Goal: Transaction & Acquisition: Purchase product/service

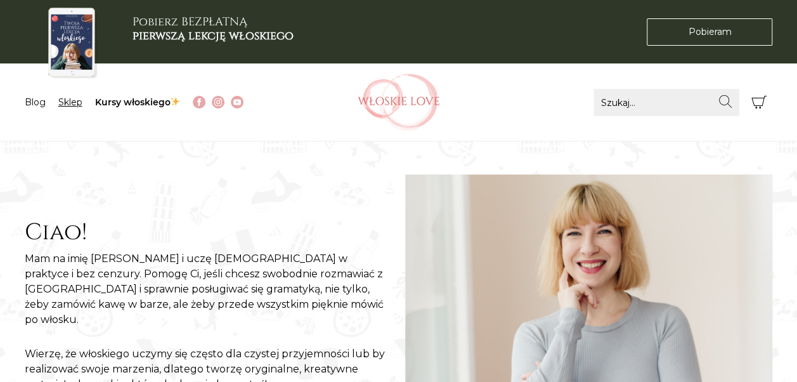
click at [69, 105] on link "Sklep" at bounding box center [70, 101] width 24 height 11
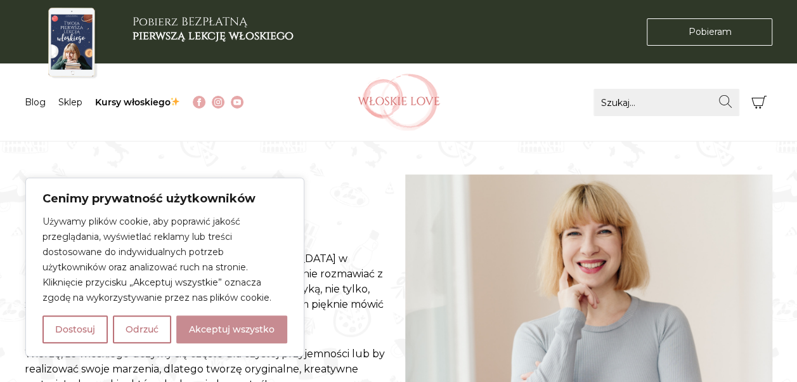
click at [242, 327] on button "Akceptuj wszystko" at bounding box center [231, 329] width 111 height 28
checkbox input "true"
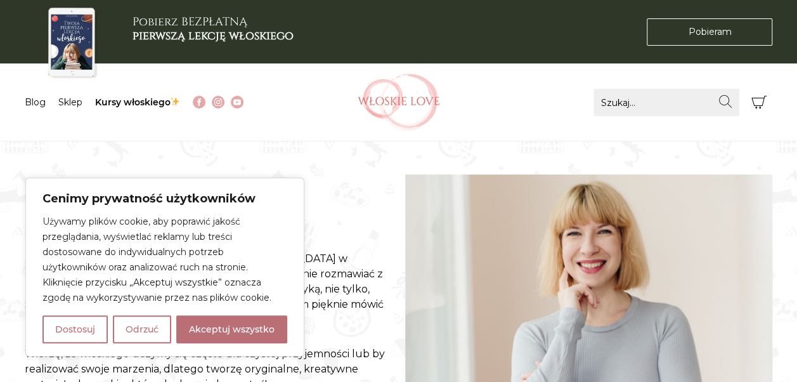
checkbox input "true"
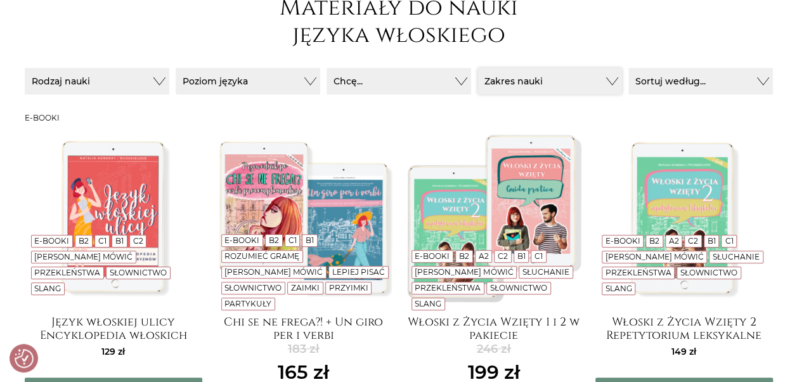
click at [562, 76] on button "Zakres nauki" at bounding box center [549, 81] width 145 height 27
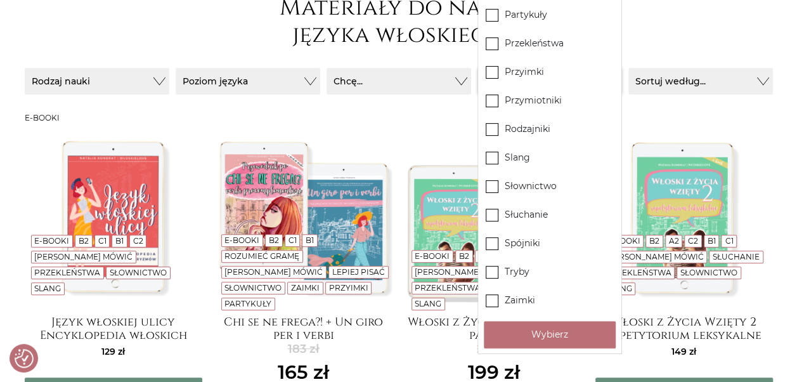
scroll to position [190, 0]
click at [405, 114] on h3 "E-booki" at bounding box center [399, 117] width 748 height 9
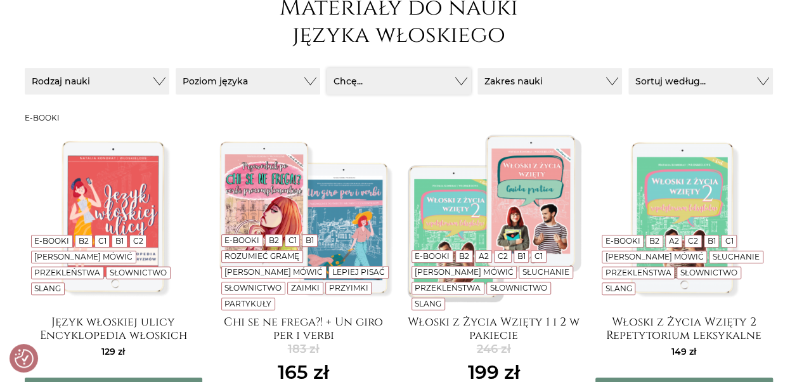
click at [396, 74] on button "Chcę..." at bounding box center [399, 81] width 145 height 27
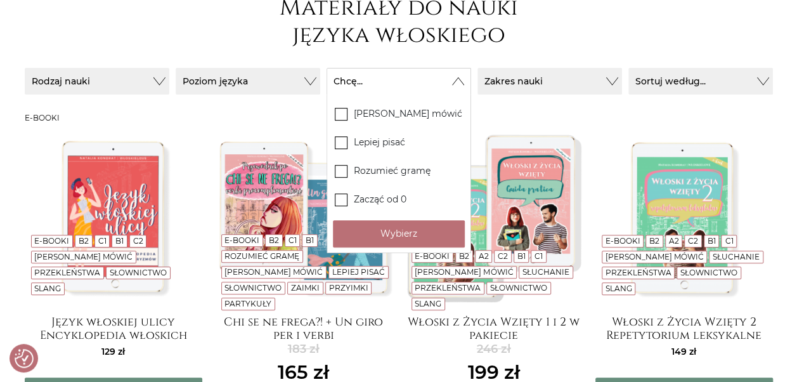
click at [247, 118] on h3 "E-booki" at bounding box center [399, 117] width 748 height 9
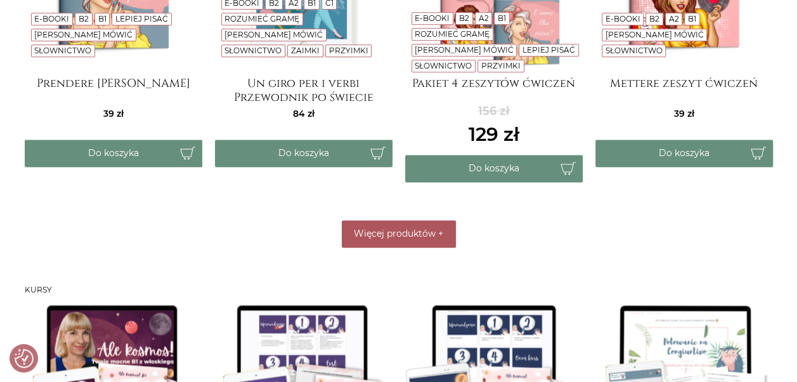
scroll to position [761, 0]
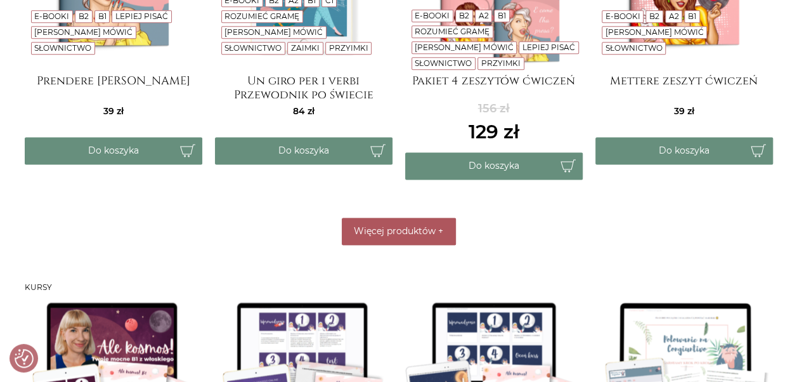
click at [401, 236] on button "Więcej produktów +" at bounding box center [399, 230] width 114 height 27
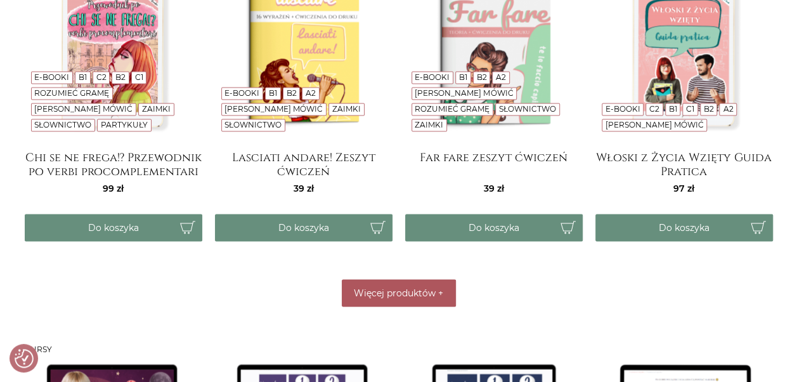
scroll to position [1078, 0]
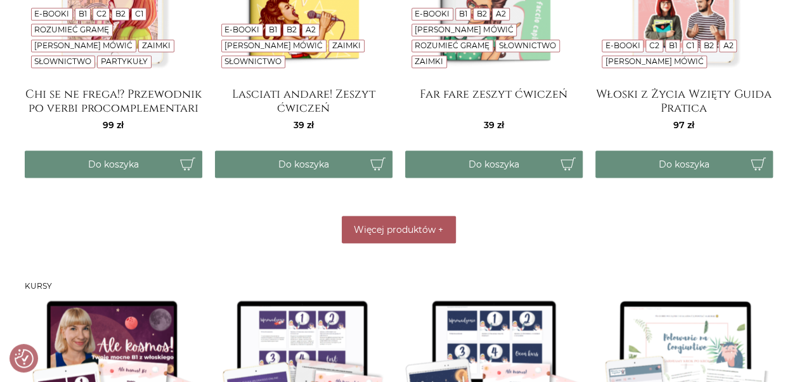
click at [409, 231] on span "Więcej produktów" at bounding box center [395, 228] width 82 height 11
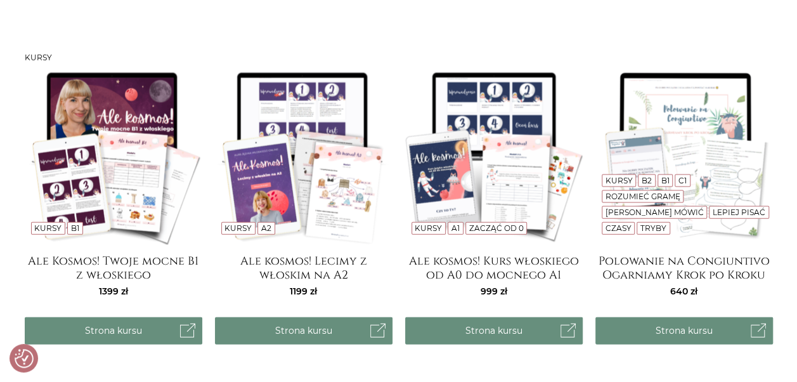
scroll to position [1268, 0]
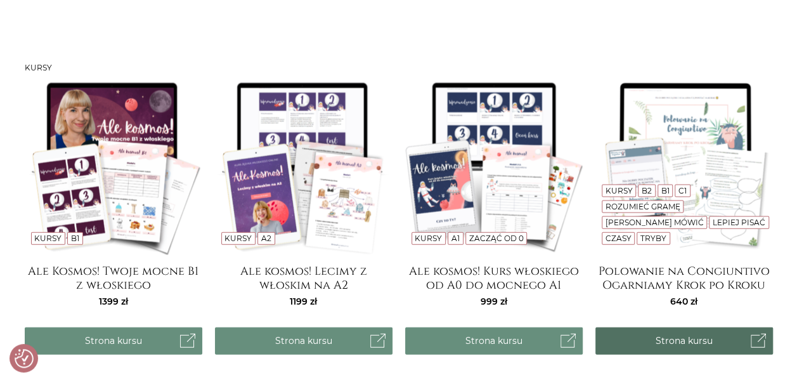
click at [675, 340] on link "Strona kursu" at bounding box center [684, 340] width 178 height 27
